Goal: Information Seeking & Learning: Check status

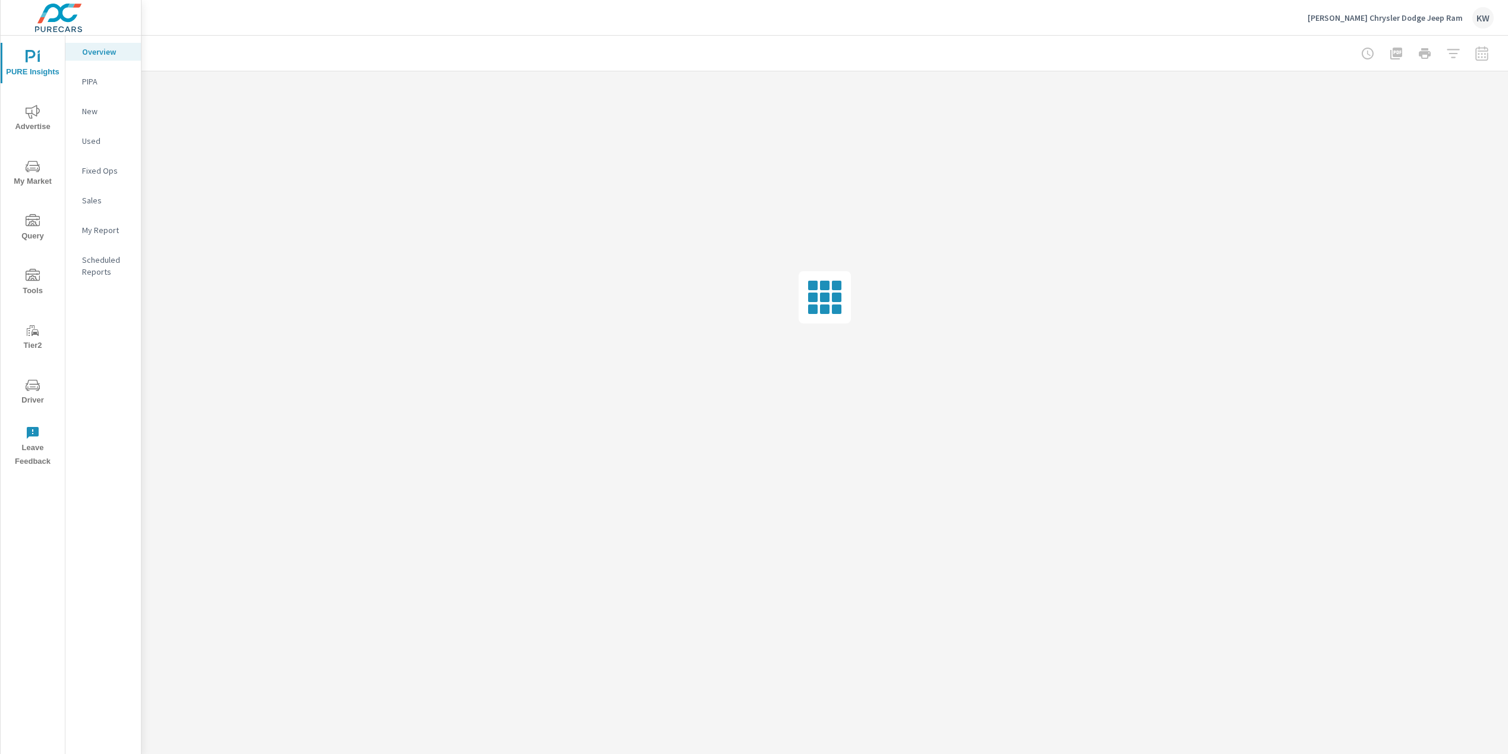
click at [31, 393] on span "Driver" at bounding box center [32, 392] width 57 height 29
click at [37, 395] on span "Driver" at bounding box center [32, 392] width 57 height 29
click at [31, 400] on span "Driver" at bounding box center [32, 392] width 57 height 29
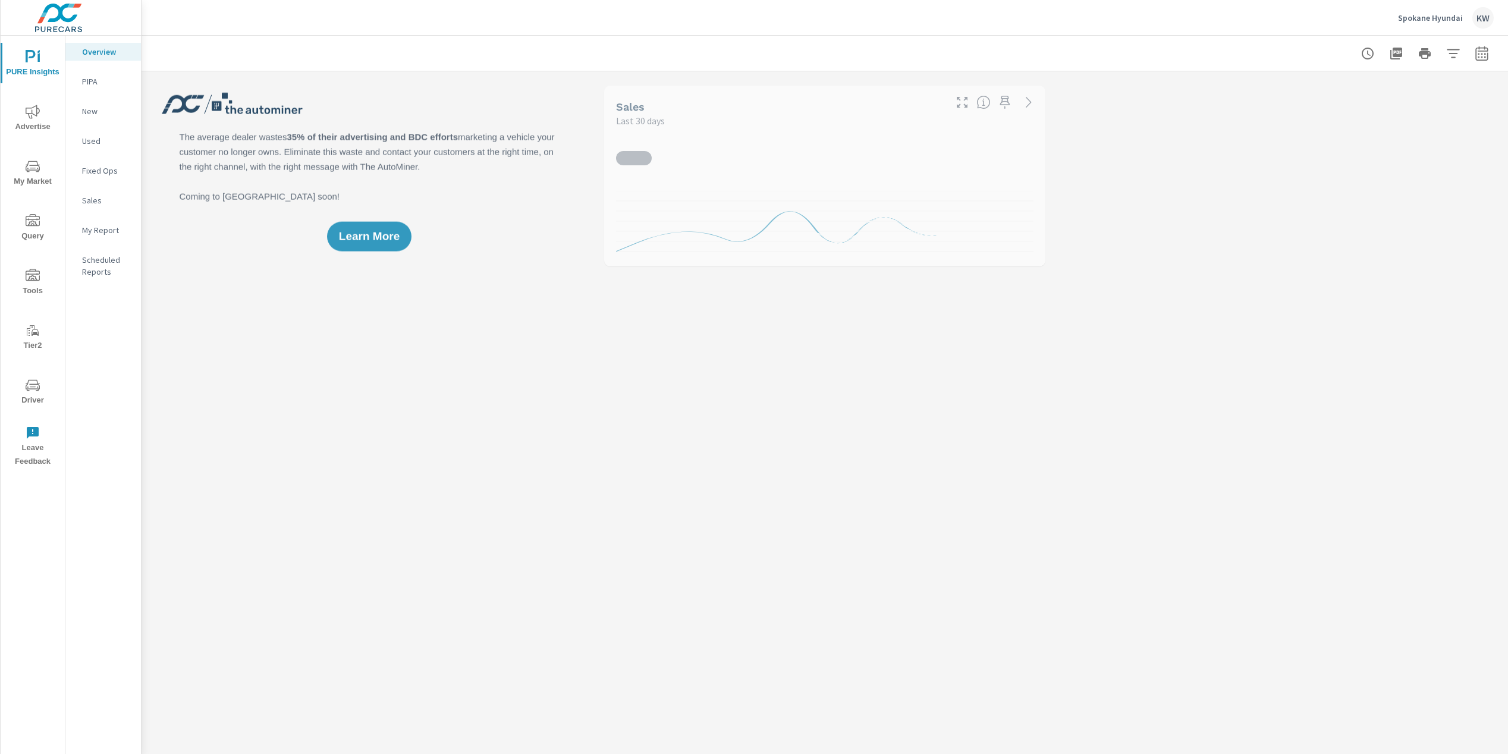
click at [29, 401] on span "Driver" at bounding box center [32, 392] width 57 height 29
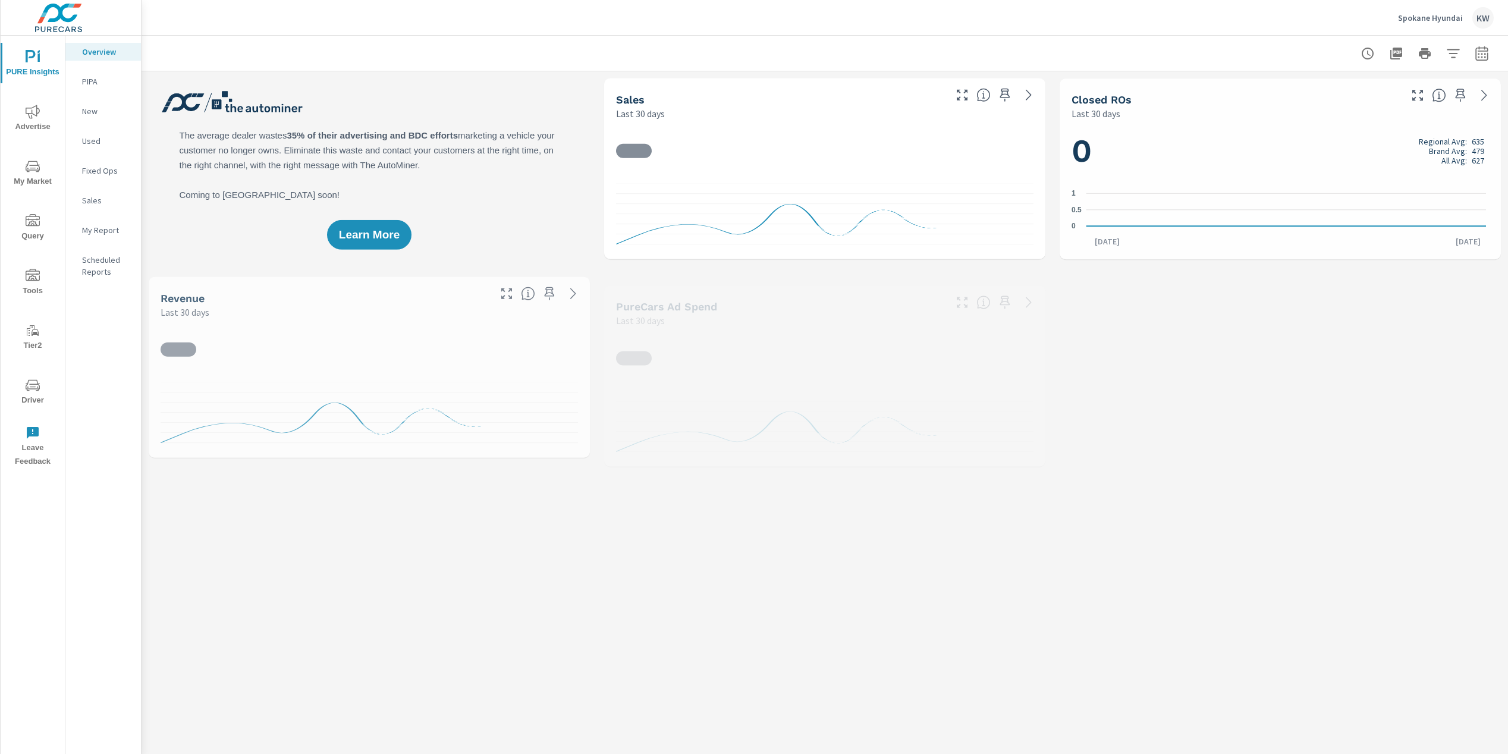
scroll to position [1, 0]
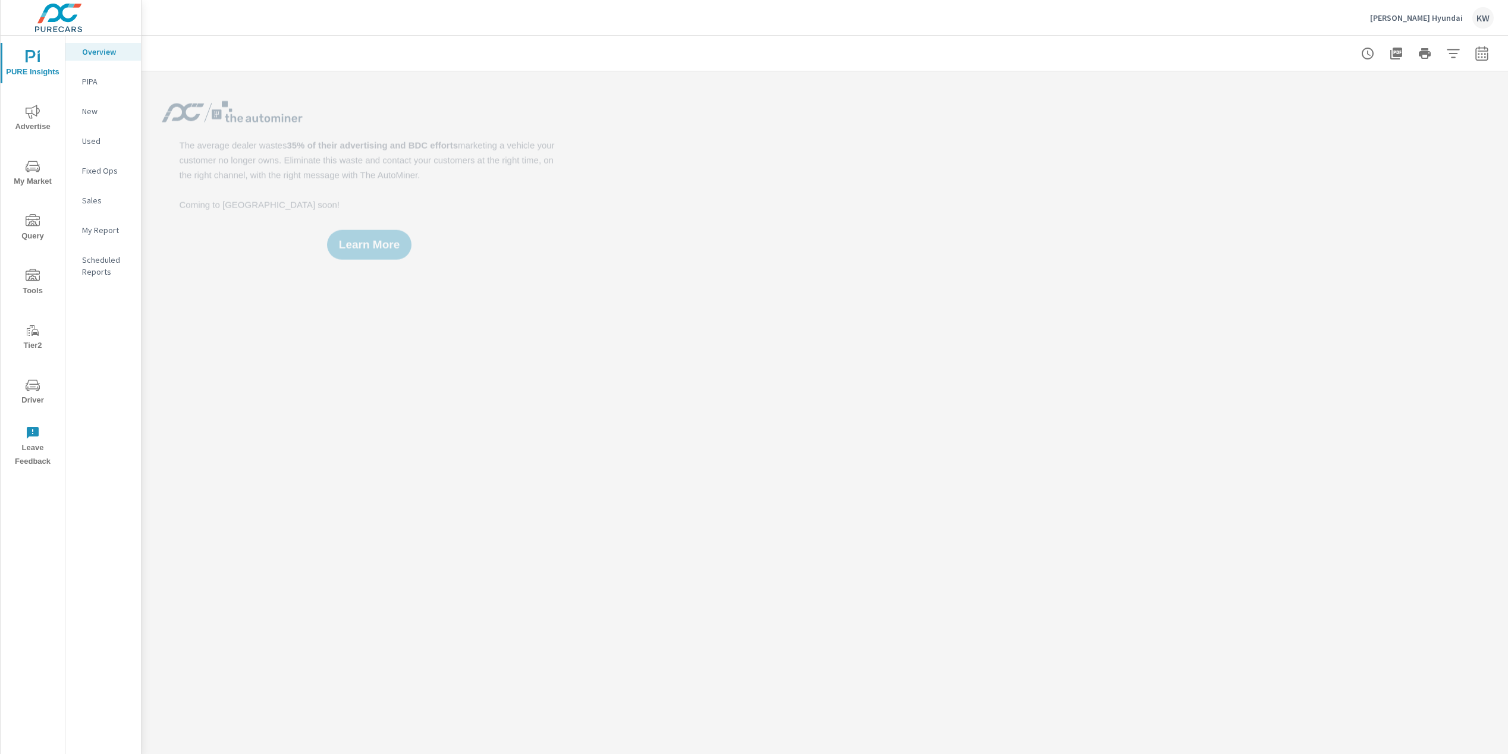
click at [33, 403] on span "Driver" at bounding box center [32, 392] width 57 height 29
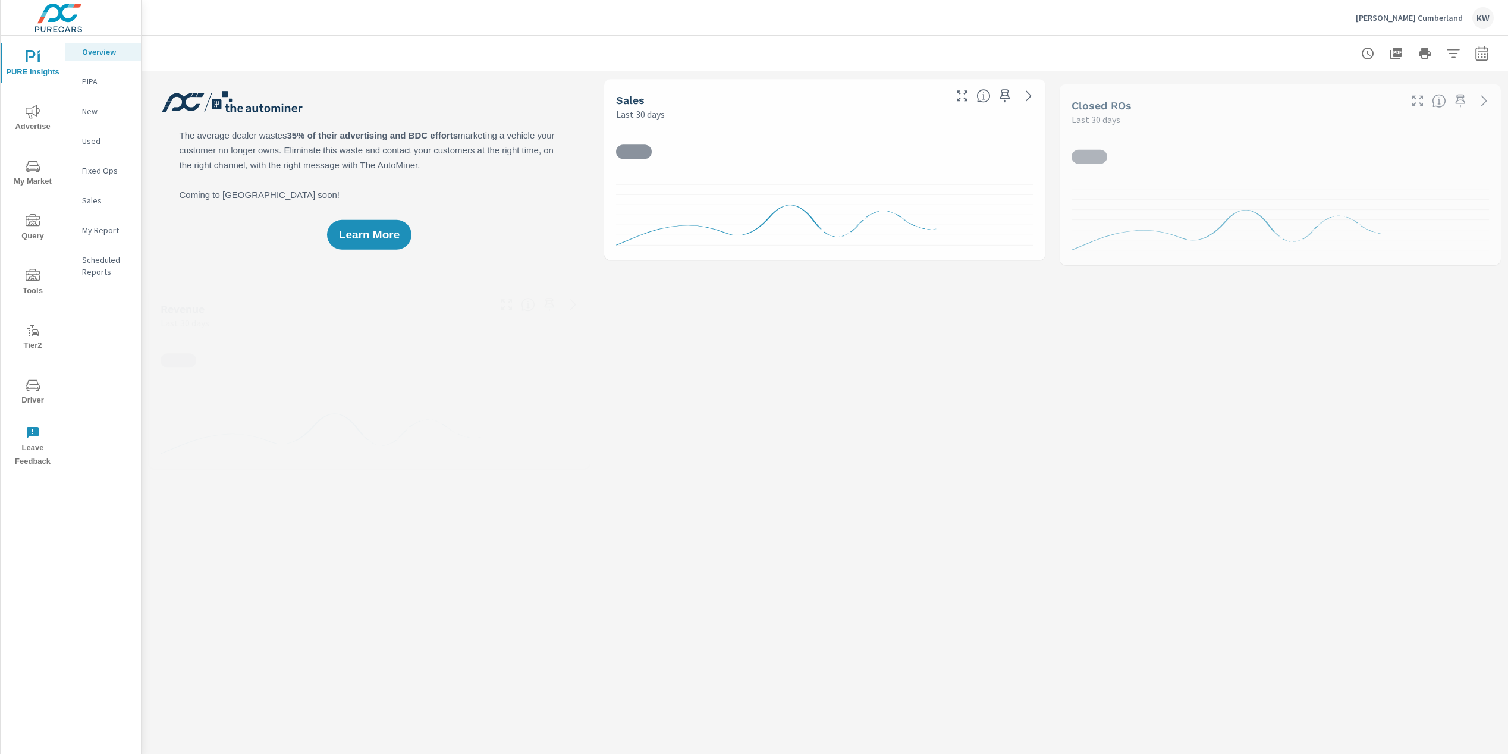
click at [39, 395] on span "Driver" at bounding box center [32, 392] width 57 height 29
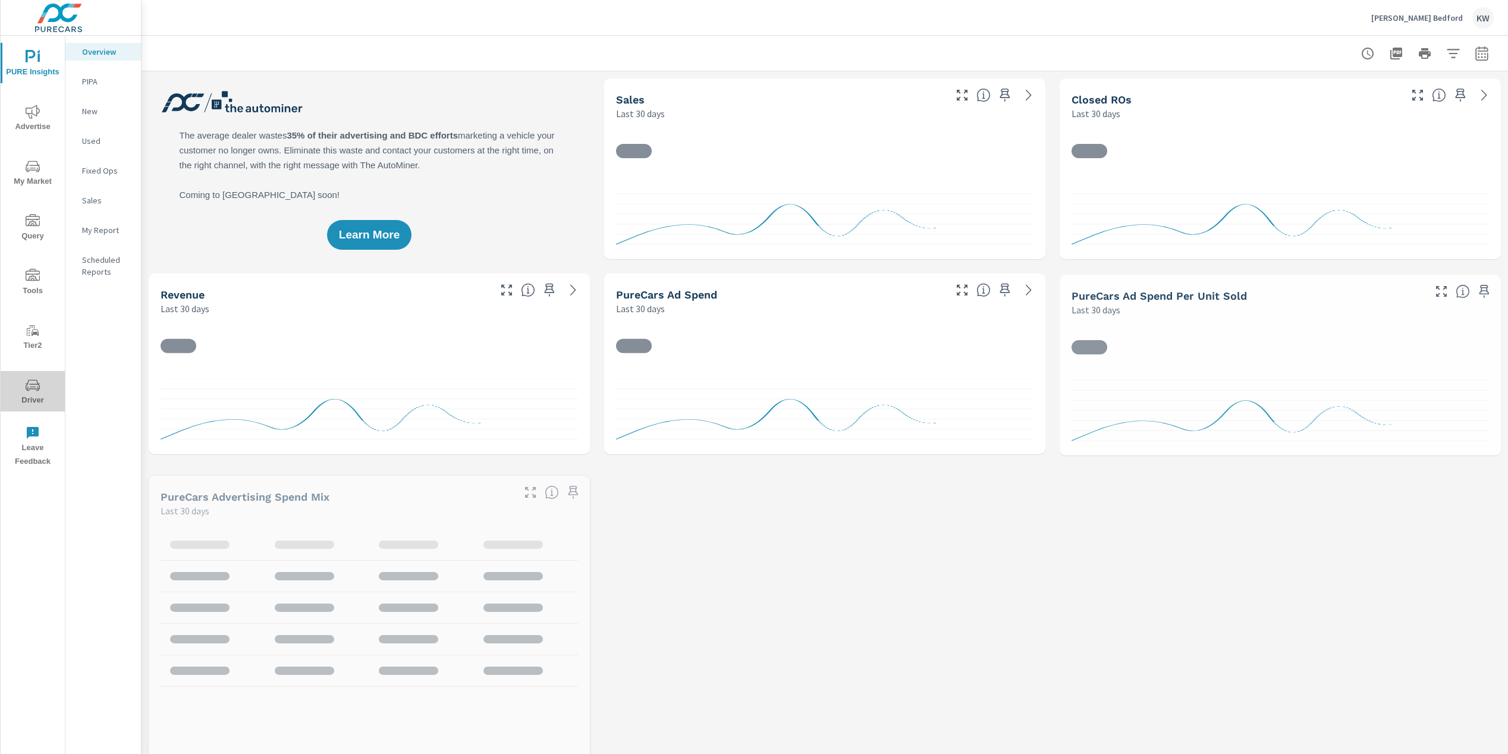
click at [29, 399] on span "Driver" at bounding box center [32, 392] width 57 height 29
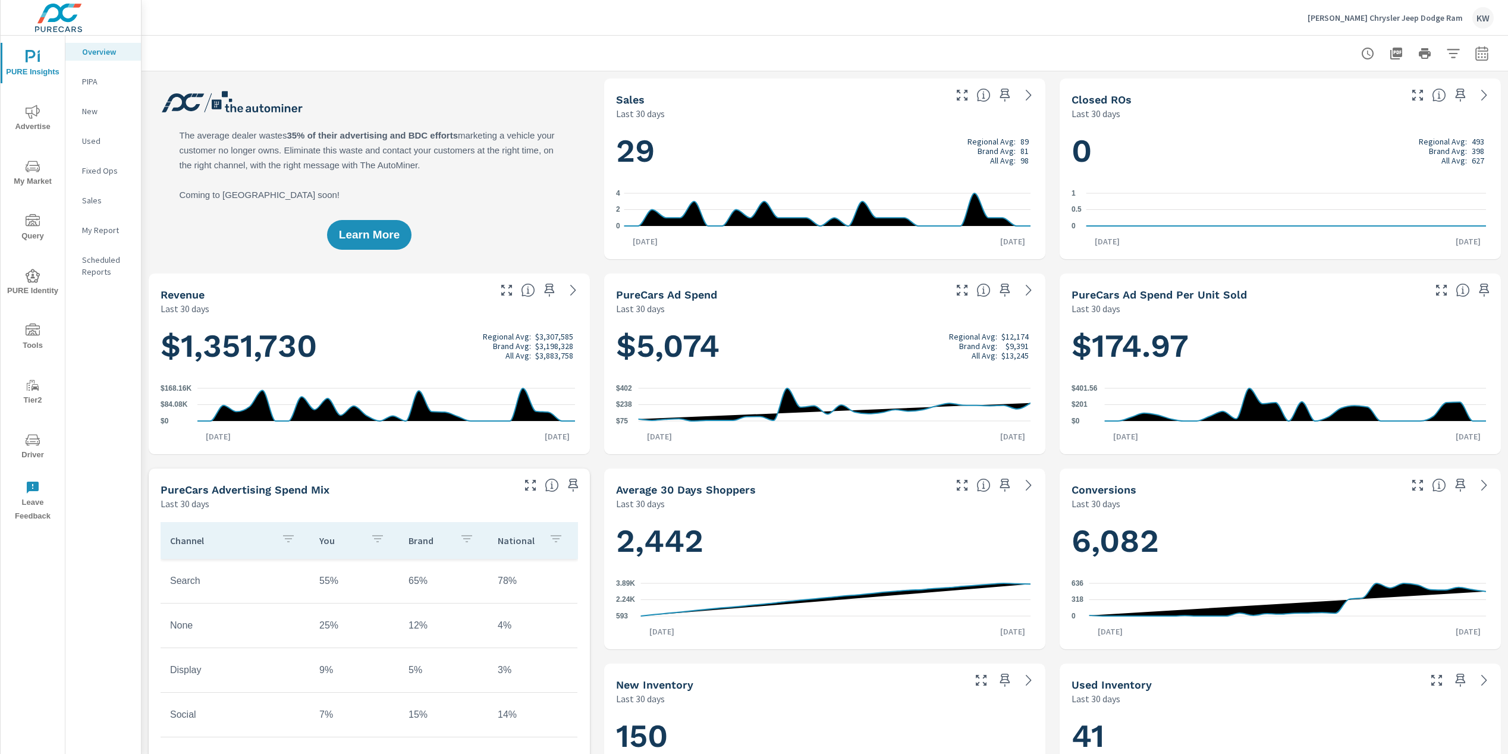
scroll to position [1, 0]
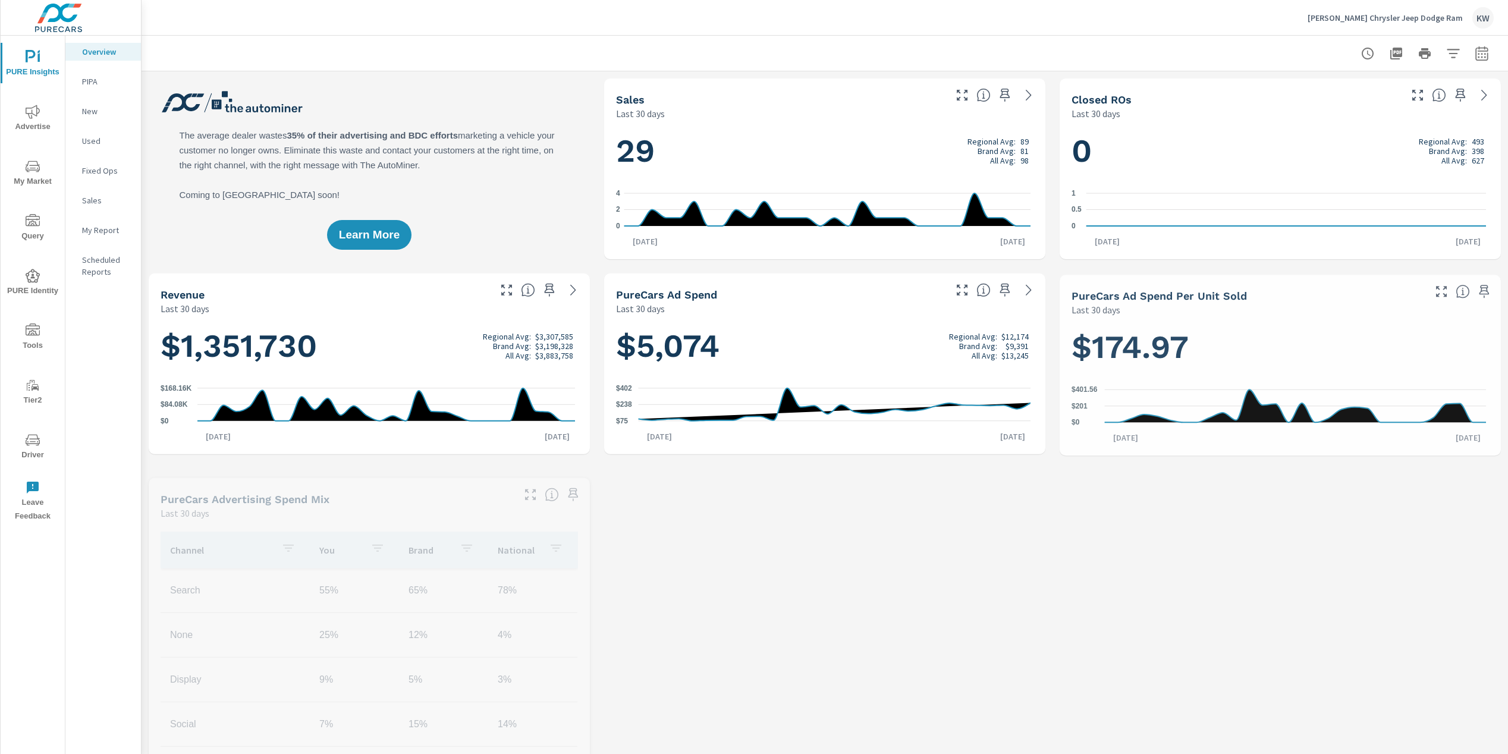
scroll to position [1, 0]
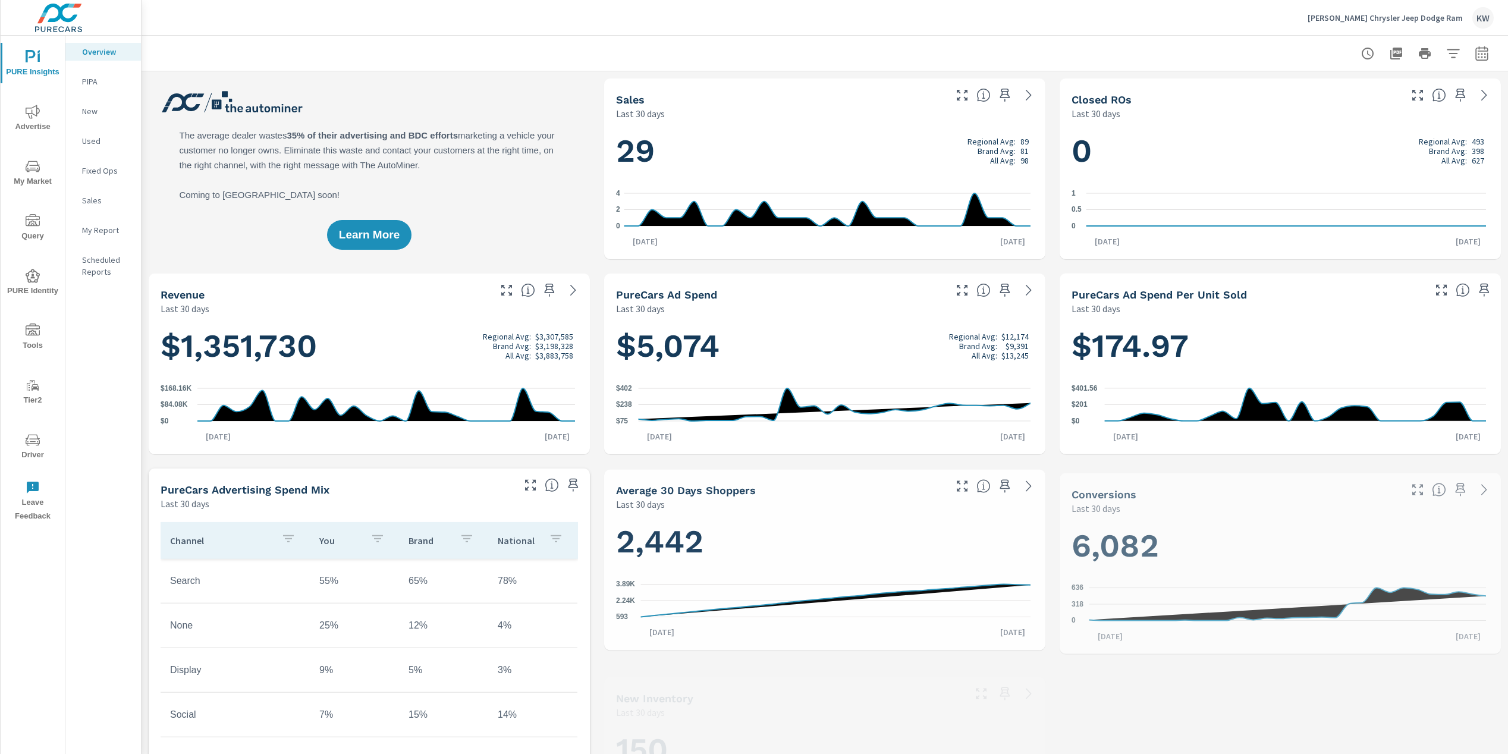
click at [35, 453] on span "Driver" at bounding box center [32, 447] width 57 height 29
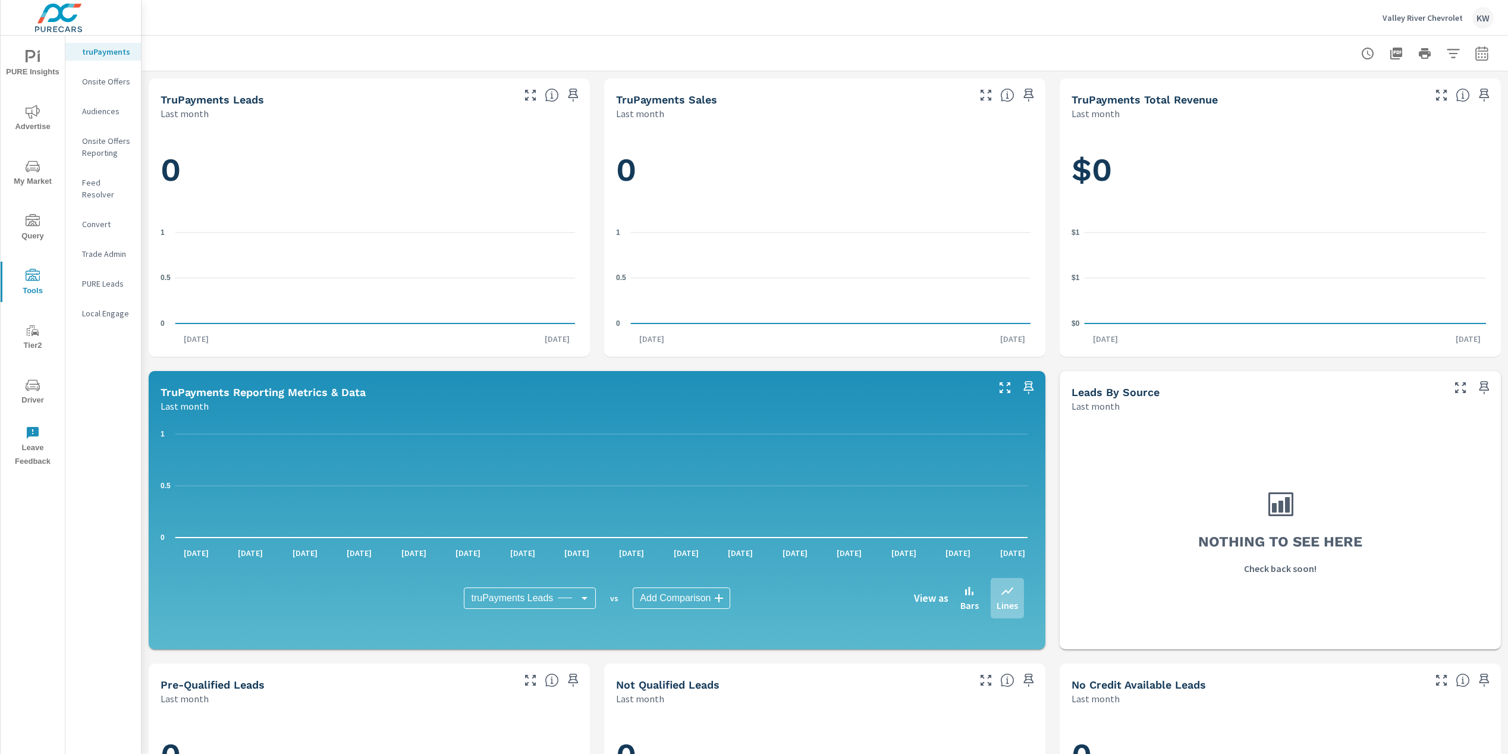
click at [31, 402] on span "Driver" at bounding box center [32, 392] width 57 height 29
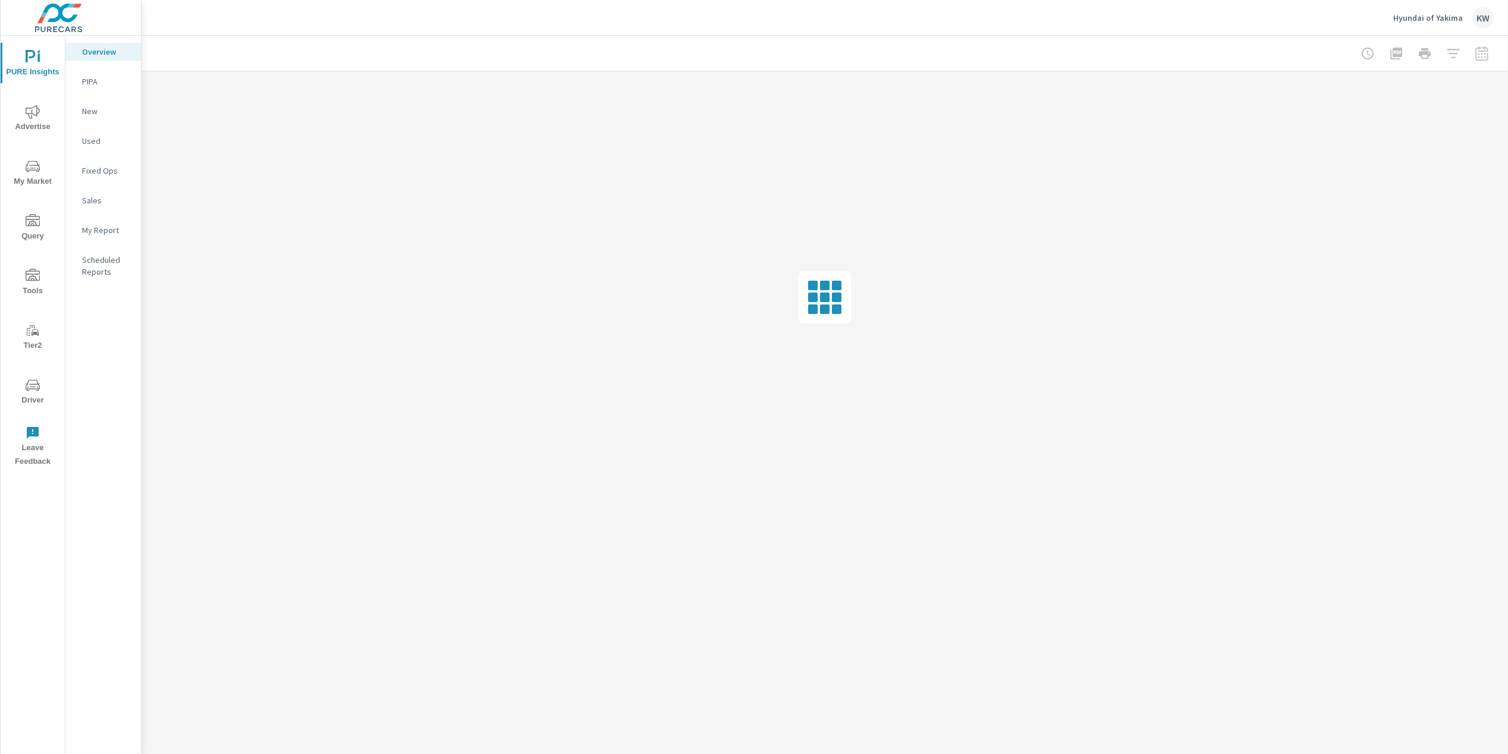
click at [33, 398] on span "Driver" at bounding box center [32, 392] width 57 height 29
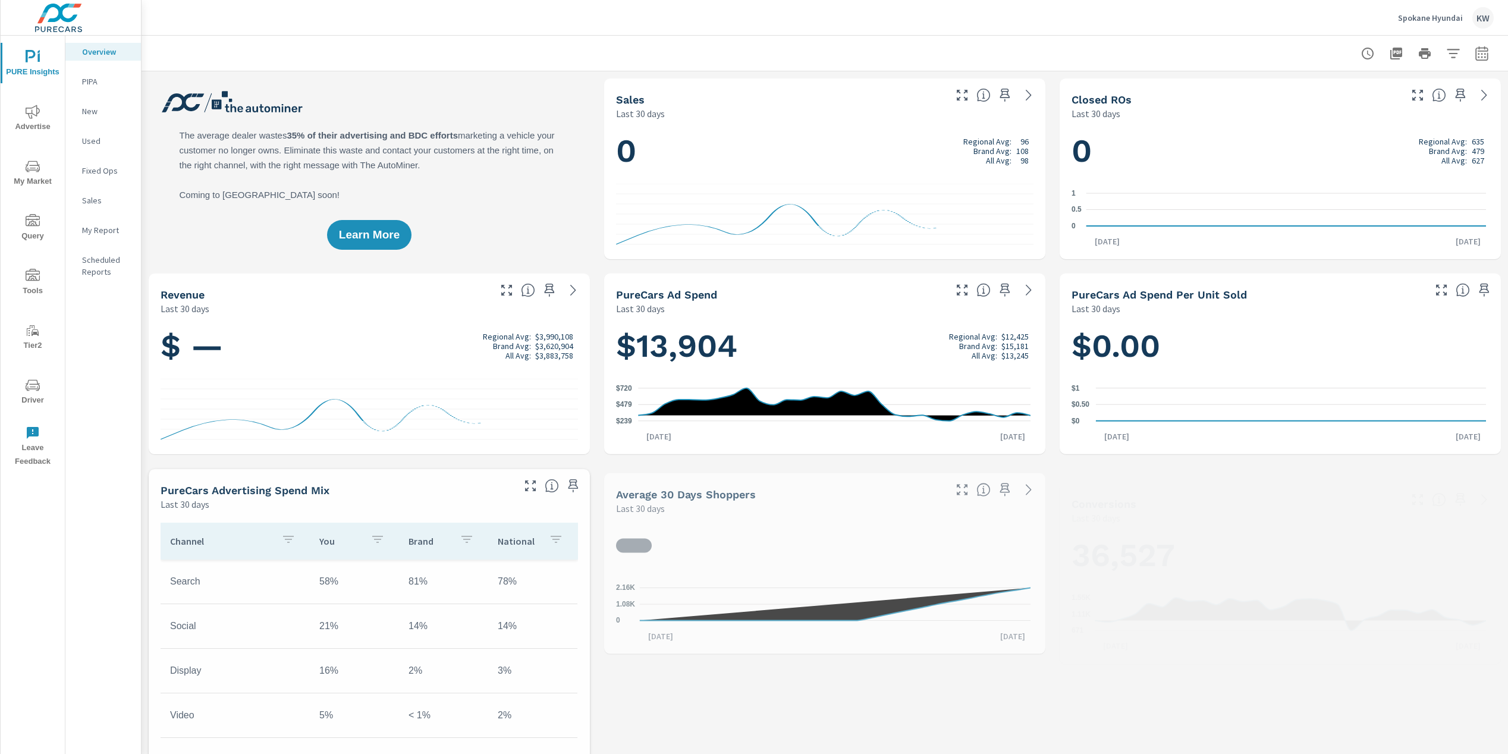
scroll to position [1, 0]
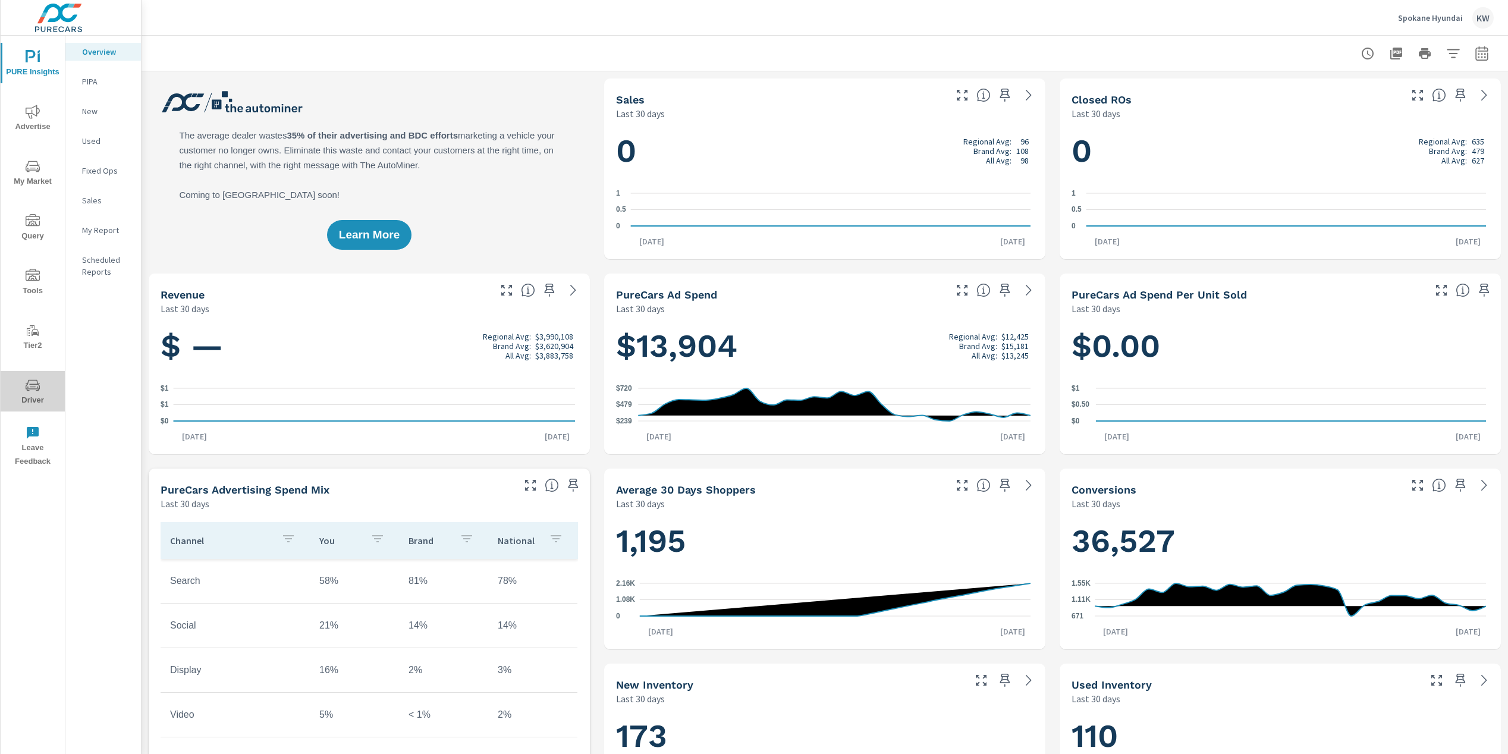
click at [40, 397] on span "Driver" at bounding box center [32, 392] width 57 height 29
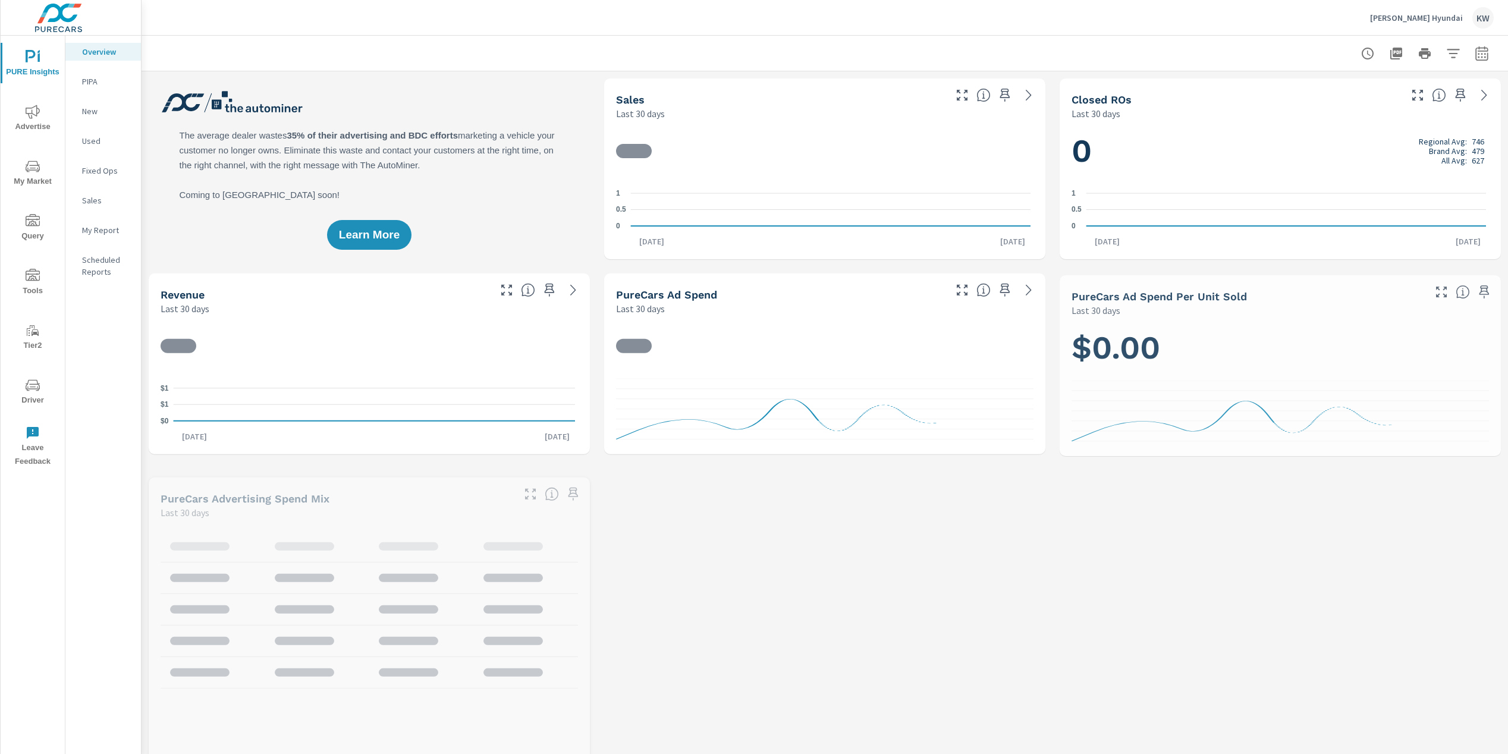
scroll to position [1, 0]
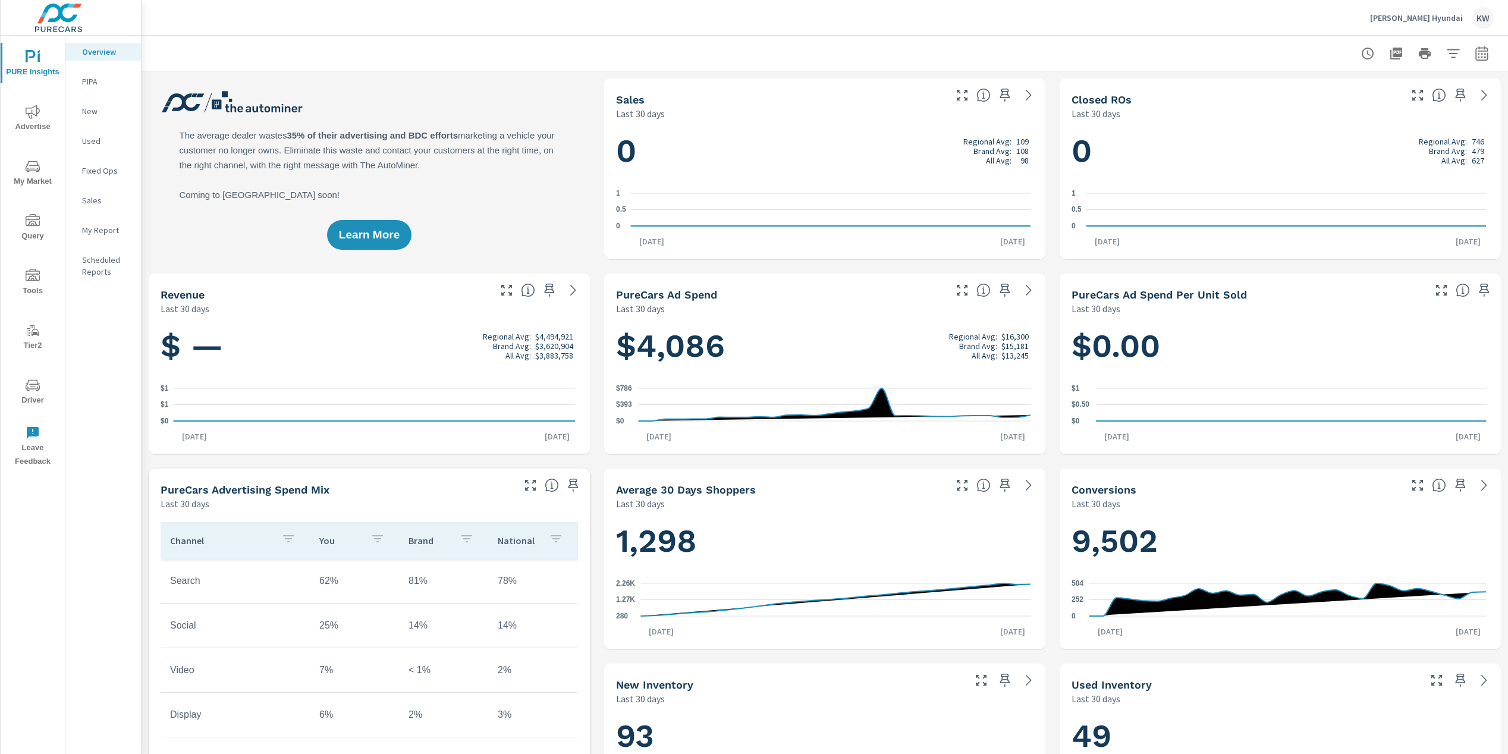
click at [37, 400] on span "Driver" at bounding box center [32, 392] width 57 height 29
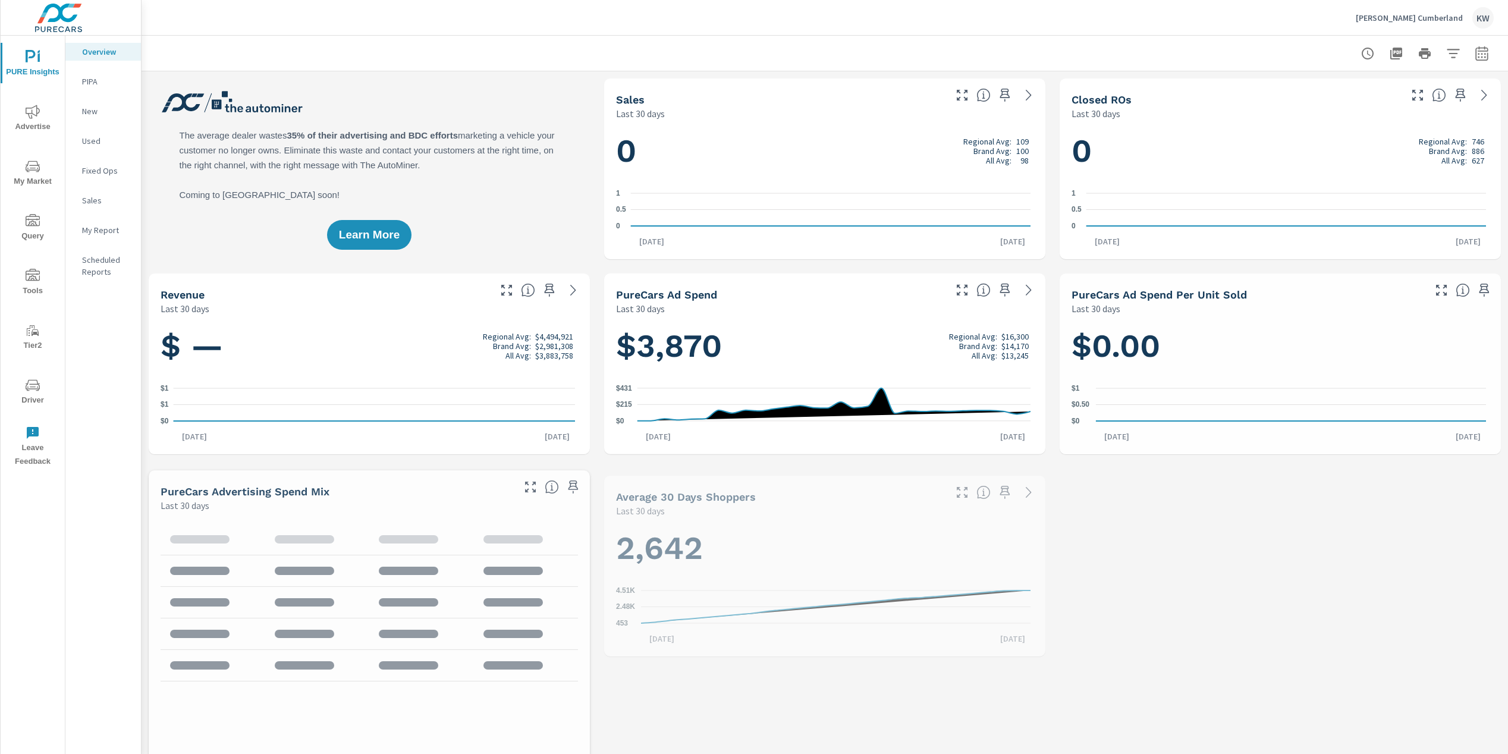
scroll to position [1, 0]
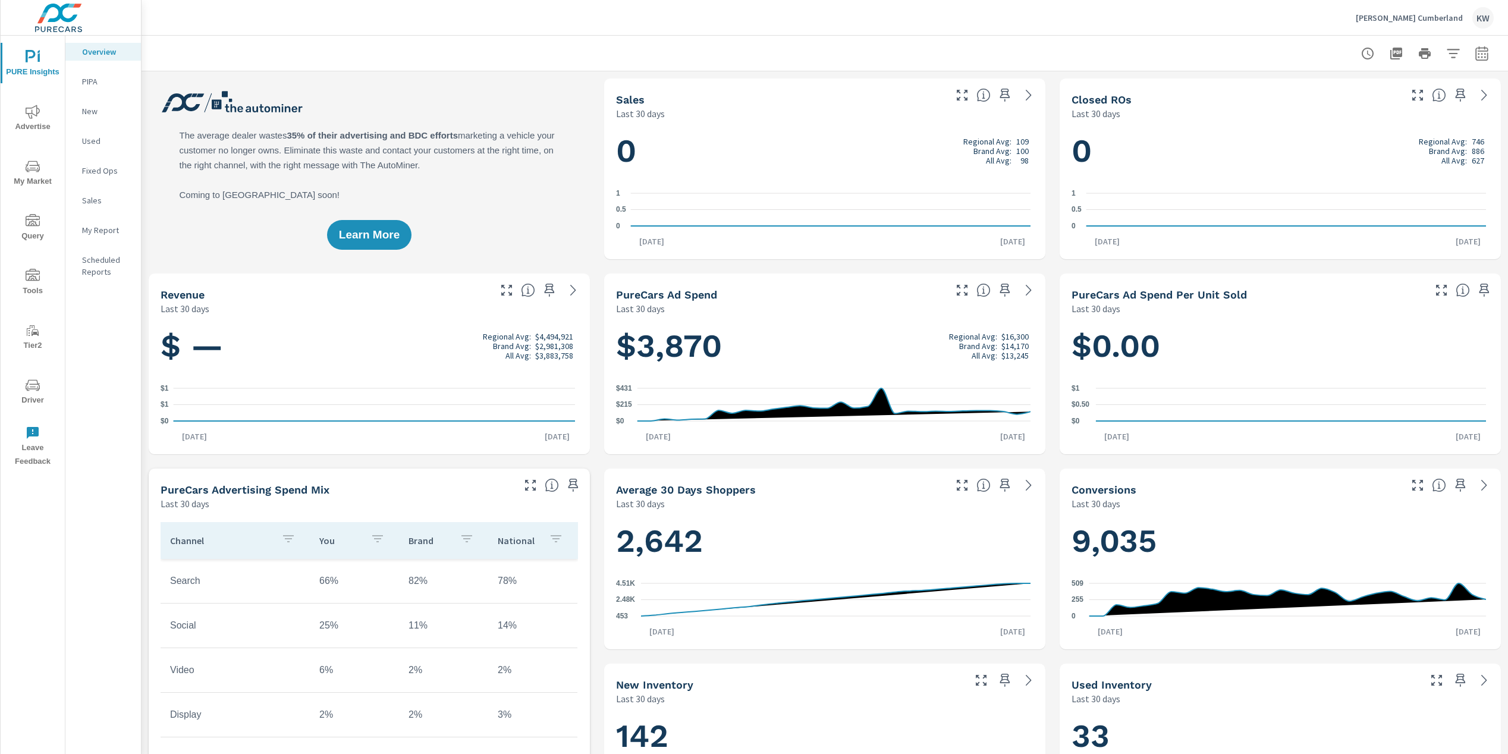
click at [40, 388] on span "Driver" at bounding box center [32, 392] width 57 height 29
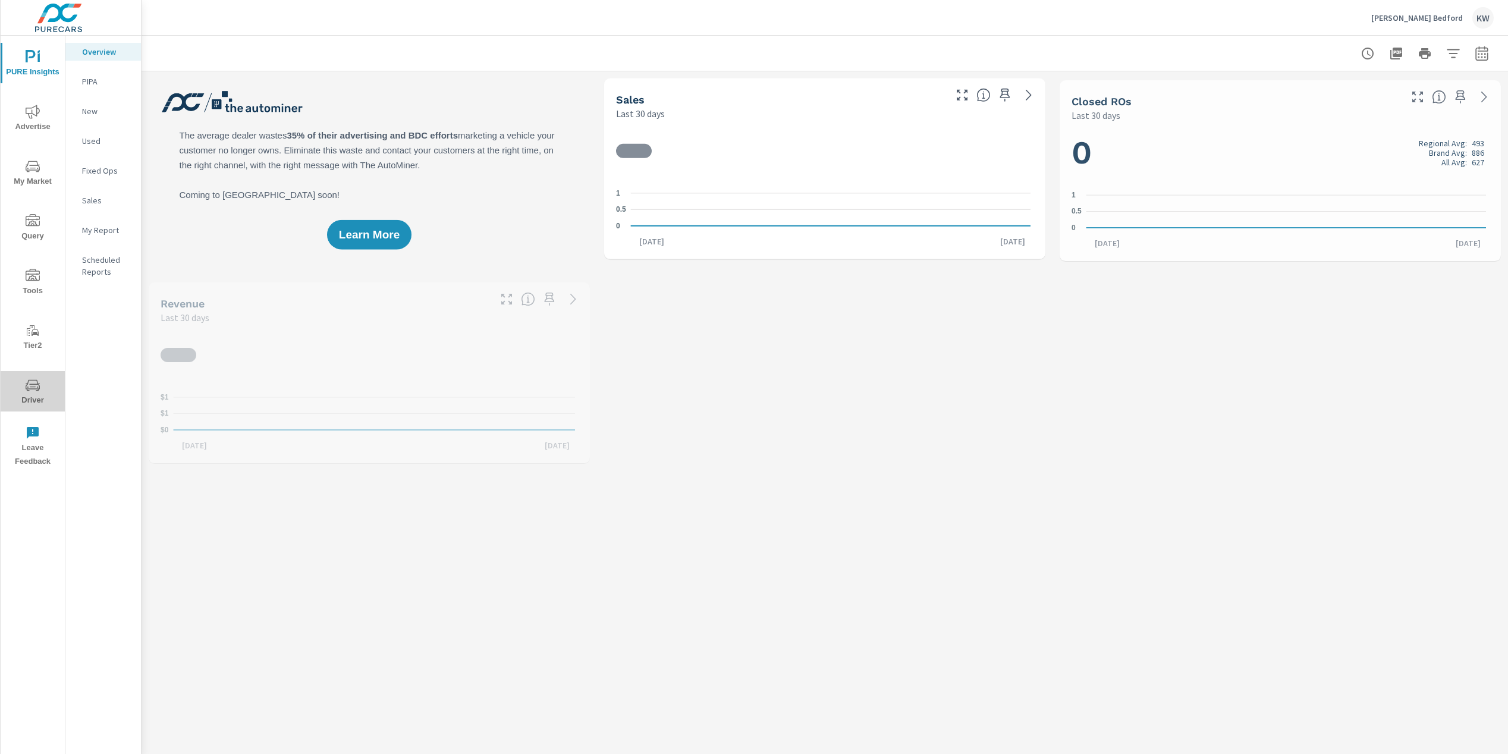
click at [30, 401] on span "Driver" at bounding box center [32, 392] width 57 height 29
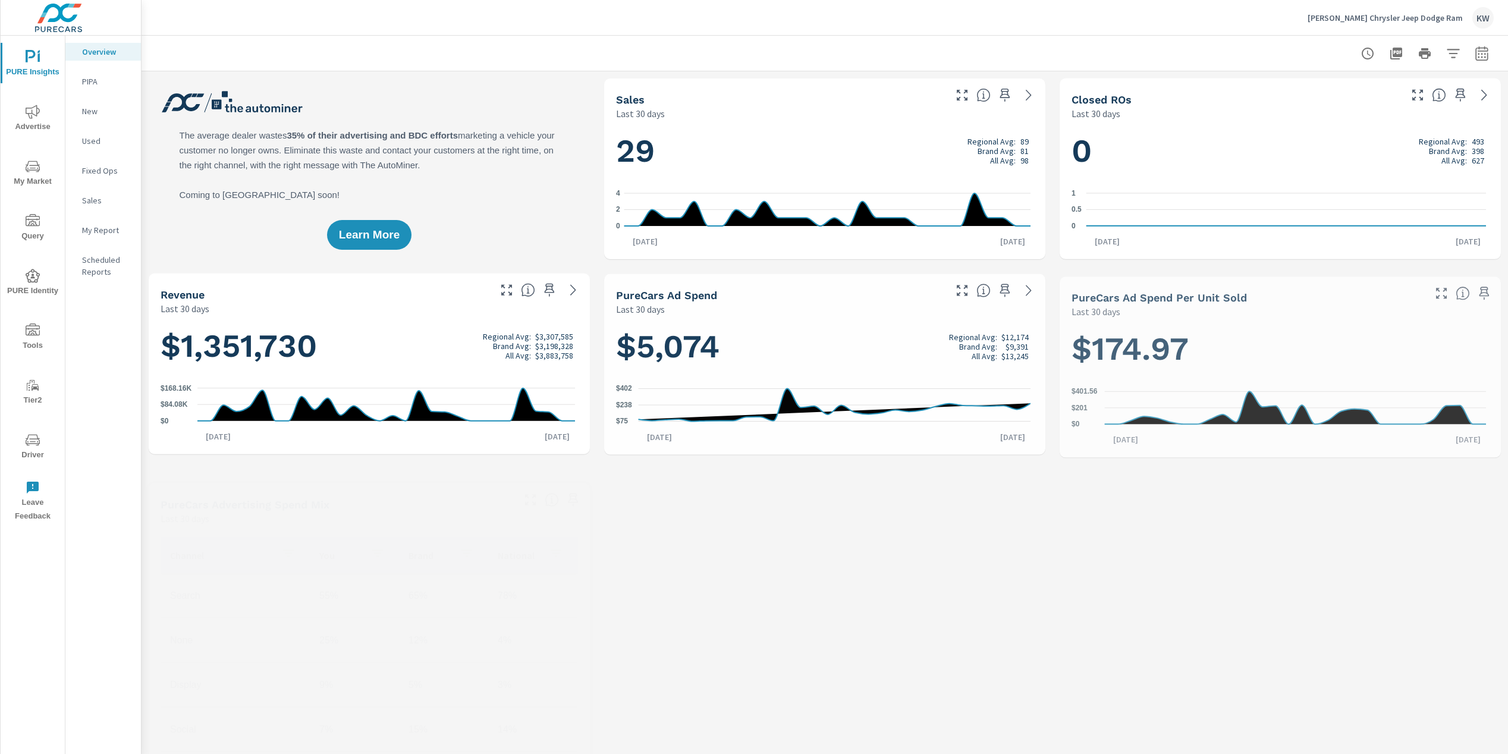
scroll to position [1, 0]
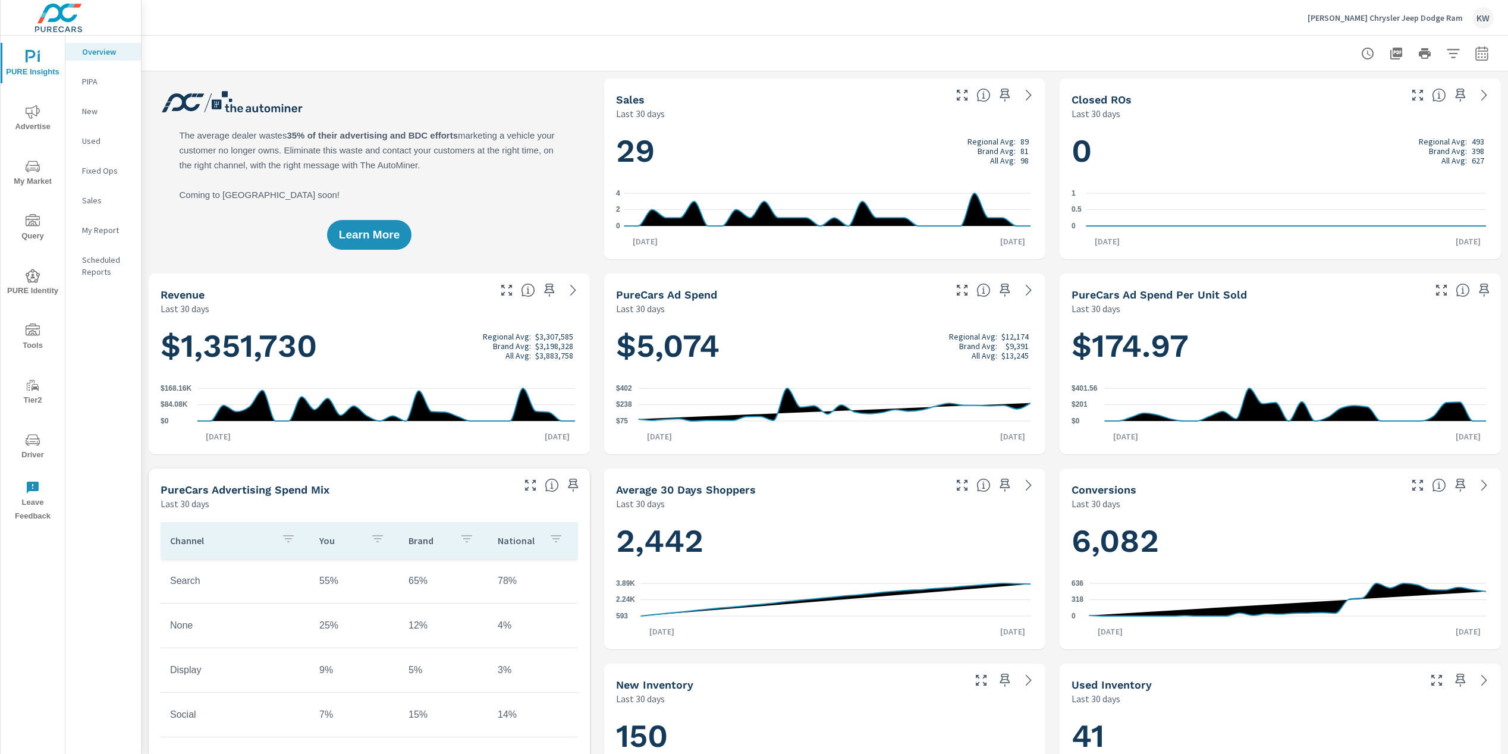
click at [44, 454] on span "Driver" at bounding box center [32, 447] width 57 height 29
